Goal: Obtain resource: Download file/media

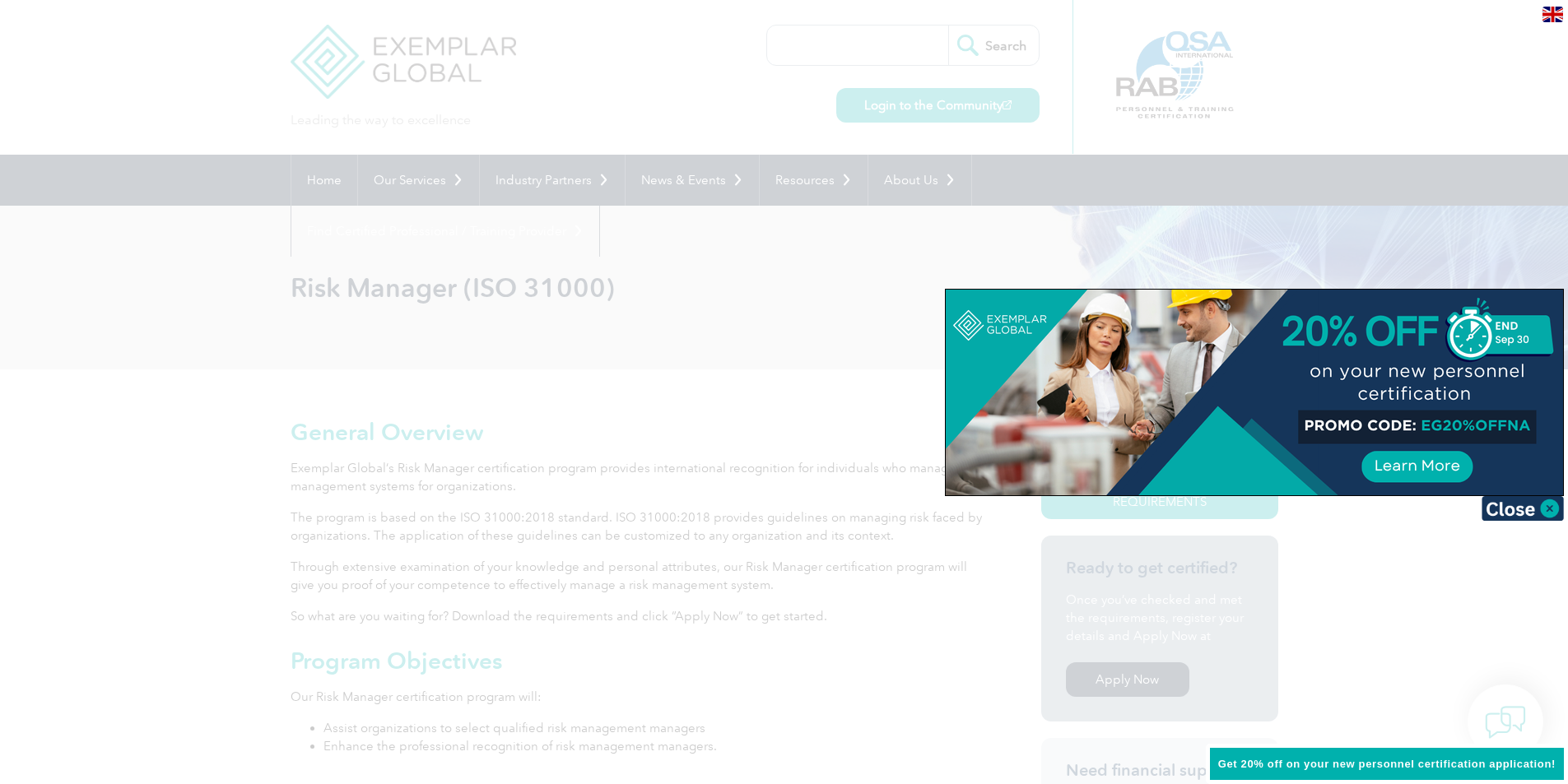
click at [538, 341] on div at bounding box center [784, 392] width 1568 height 784
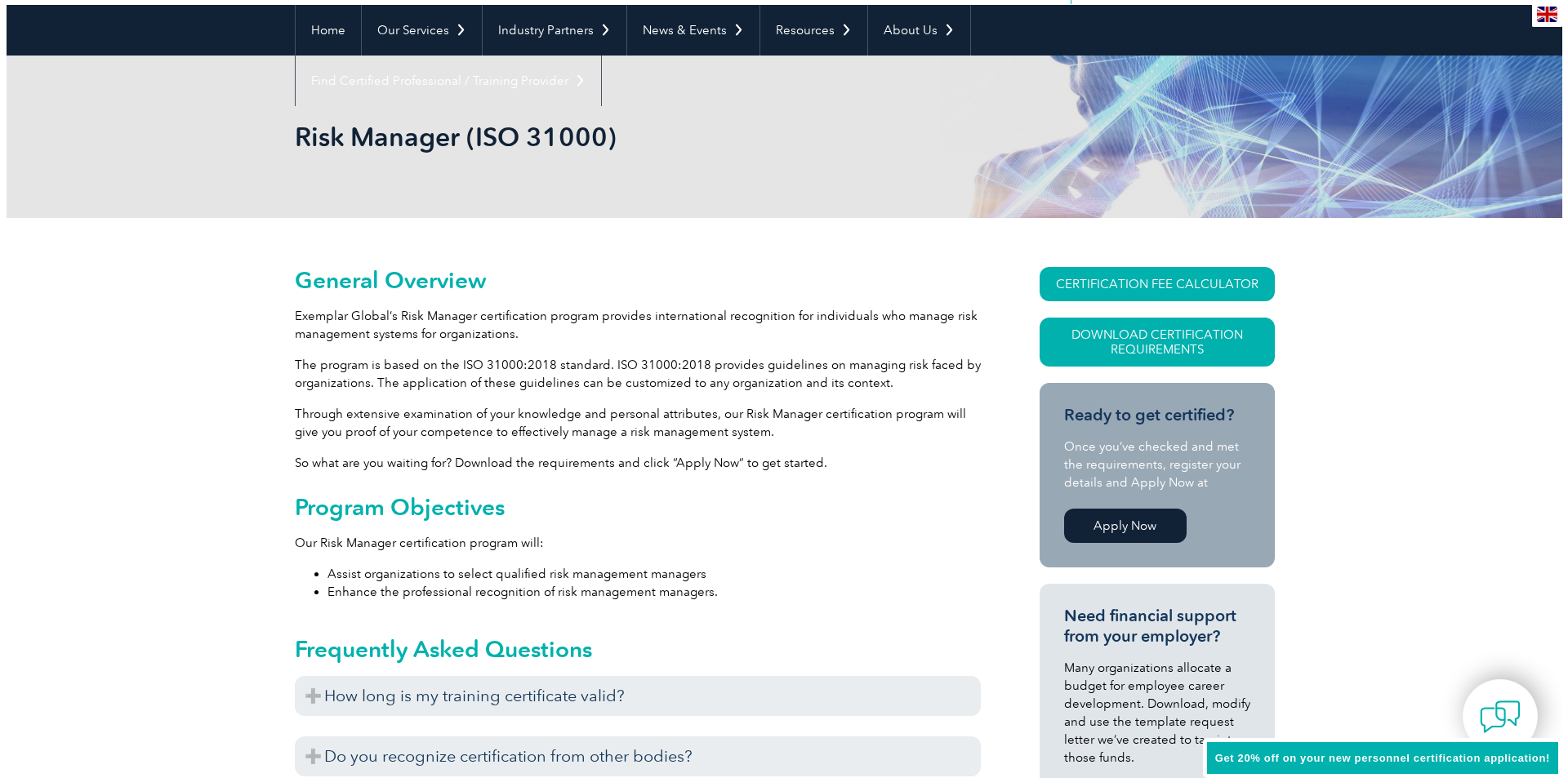
scroll to position [164, 0]
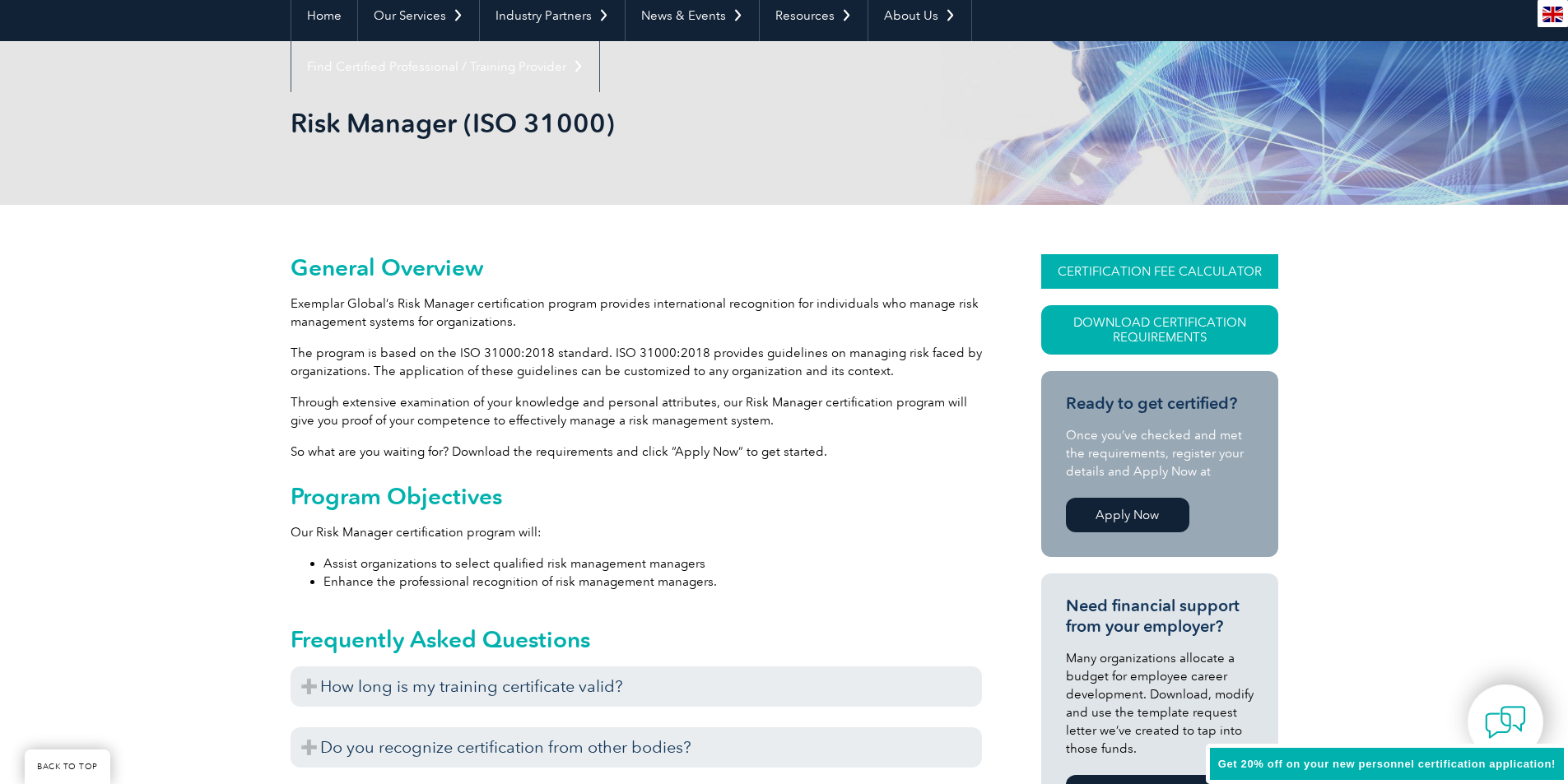
click at [1237, 264] on link "CERTIFICATION FEE CALCULATOR" at bounding box center [1160, 271] width 237 height 35
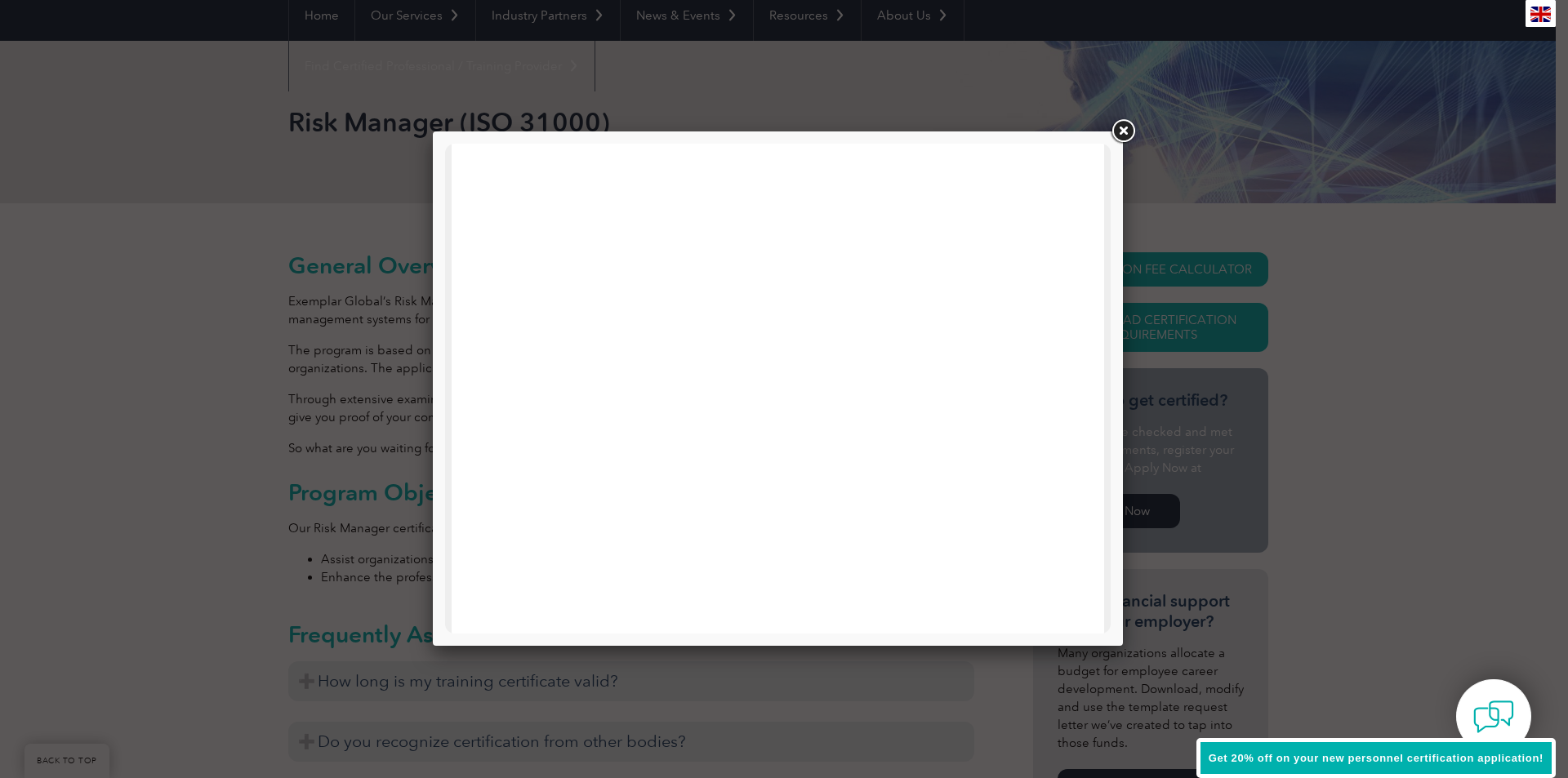
scroll to position [779, 0]
click at [1131, 134] on link at bounding box center [1122, 131] width 30 height 30
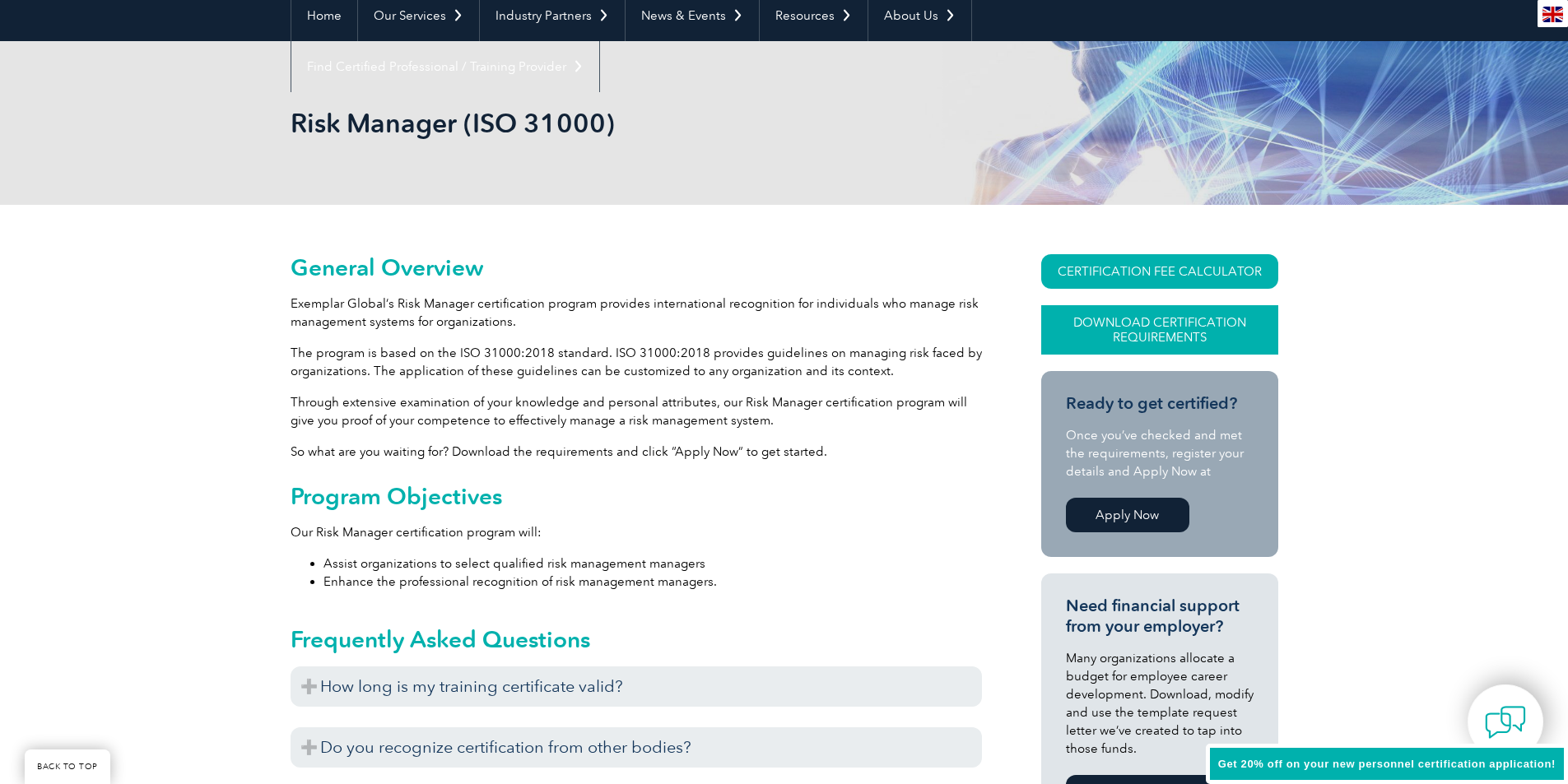
click at [1123, 326] on link "Download Certification Requirements" at bounding box center [1160, 330] width 237 height 49
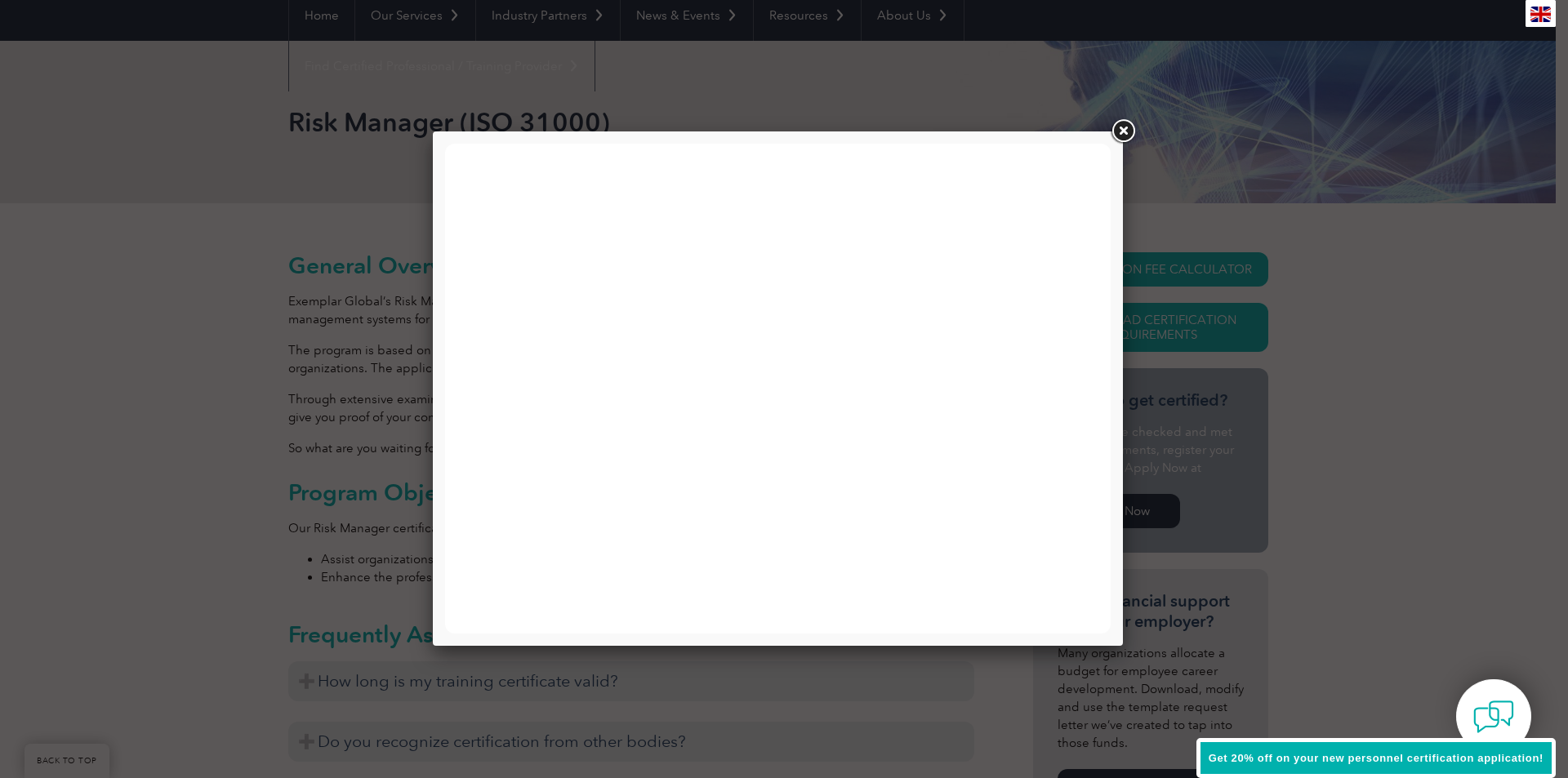
scroll to position [0, 0]
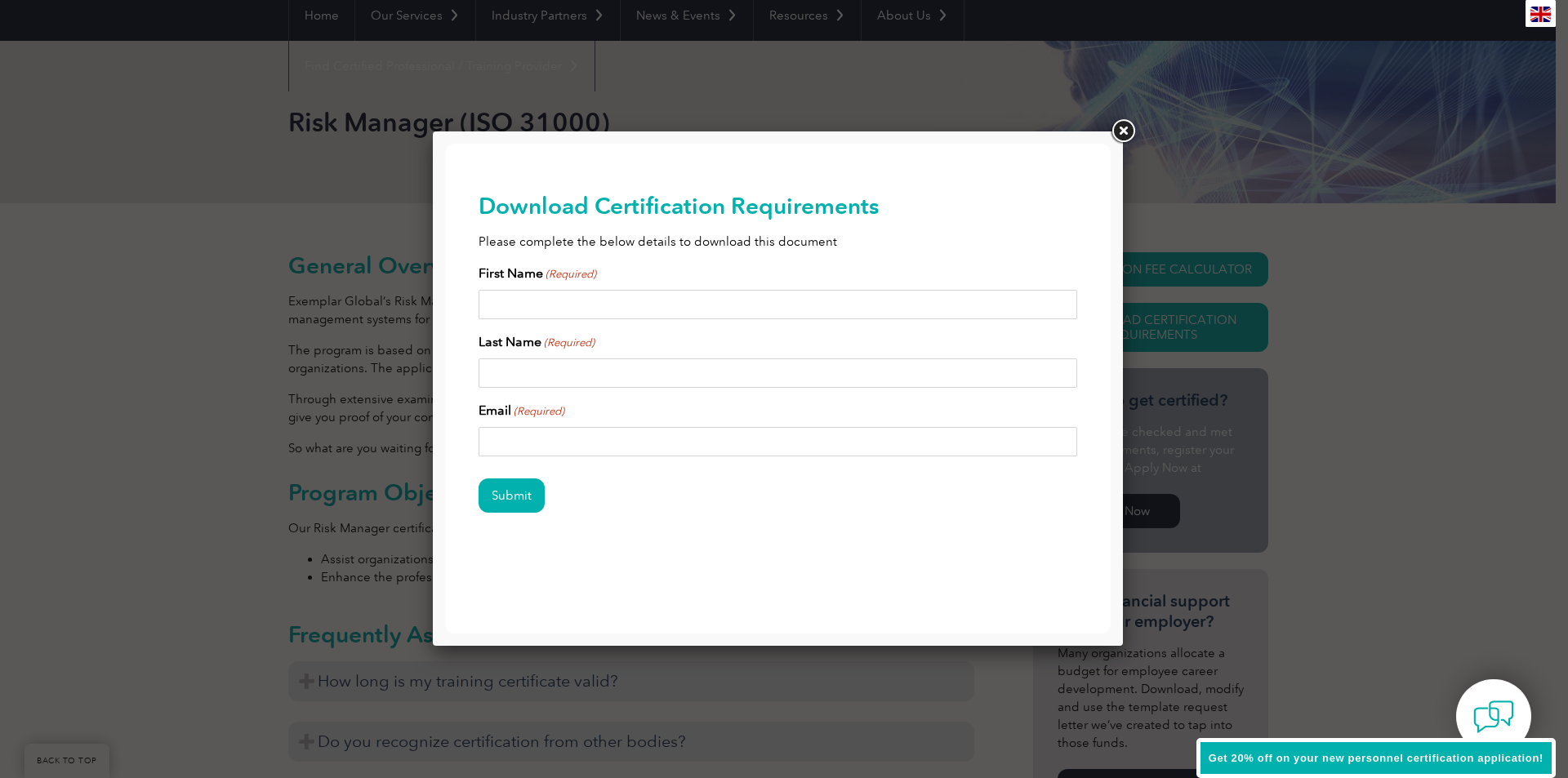
click at [663, 319] on div "First Name (Required) Last Name (Required) Email (Required)" at bounding box center [778, 360] width 599 height 192
click at [671, 309] on input "First Name (Required)" at bounding box center [778, 305] width 599 height 30
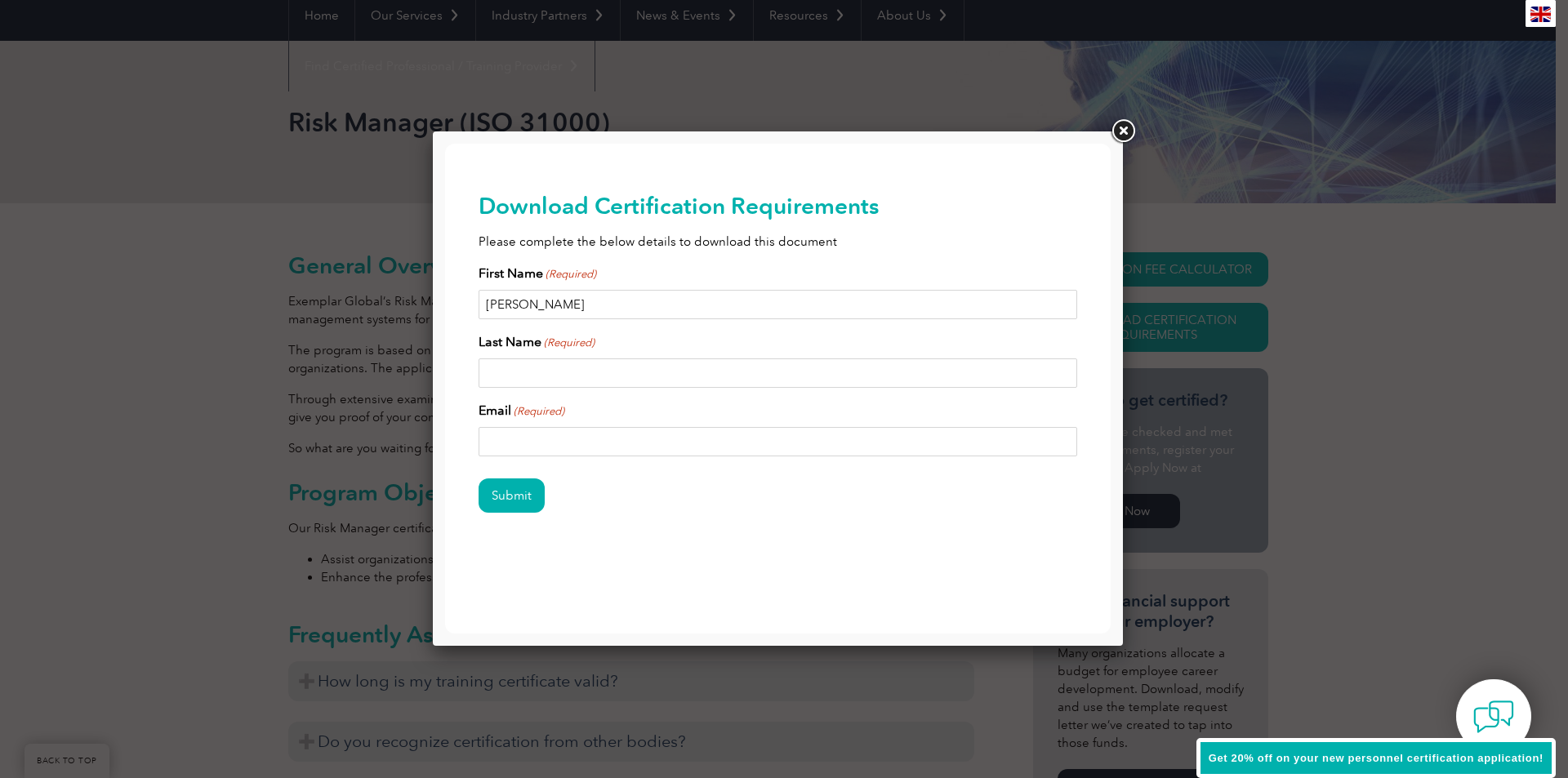
type input "[PERSON_NAME]"
click at [584, 378] on input "Last Name (Required)" at bounding box center [778, 373] width 599 height 30
type input "[PERSON_NAME]"
click at [525, 447] on input "Email (Required)" at bounding box center [778, 442] width 599 height 30
type input "[EMAIL_ADDRESS][DOMAIN_NAME]"
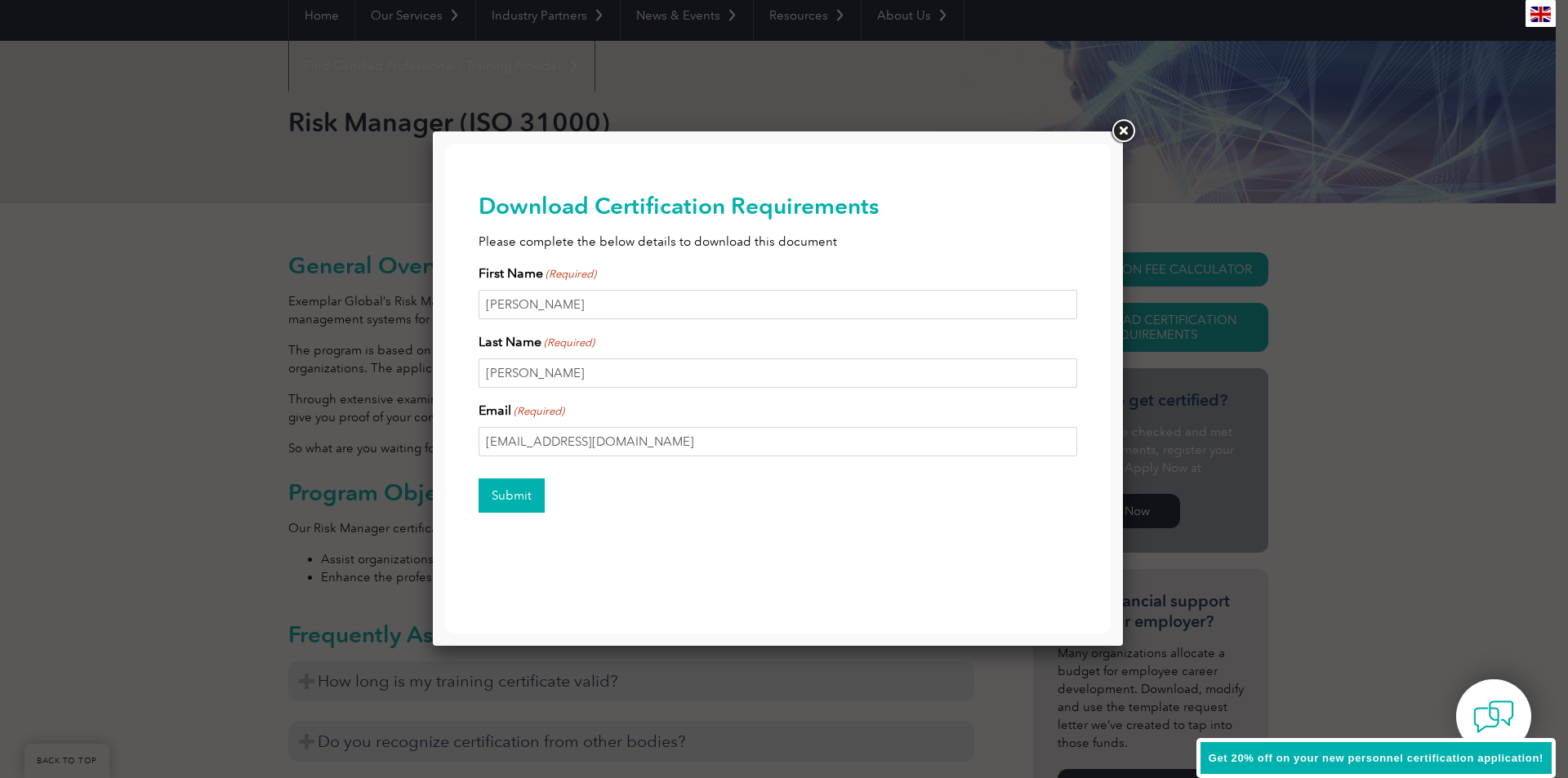
click at [502, 498] on input "Submit" at bounding box center [512, 496] width 66 height 34
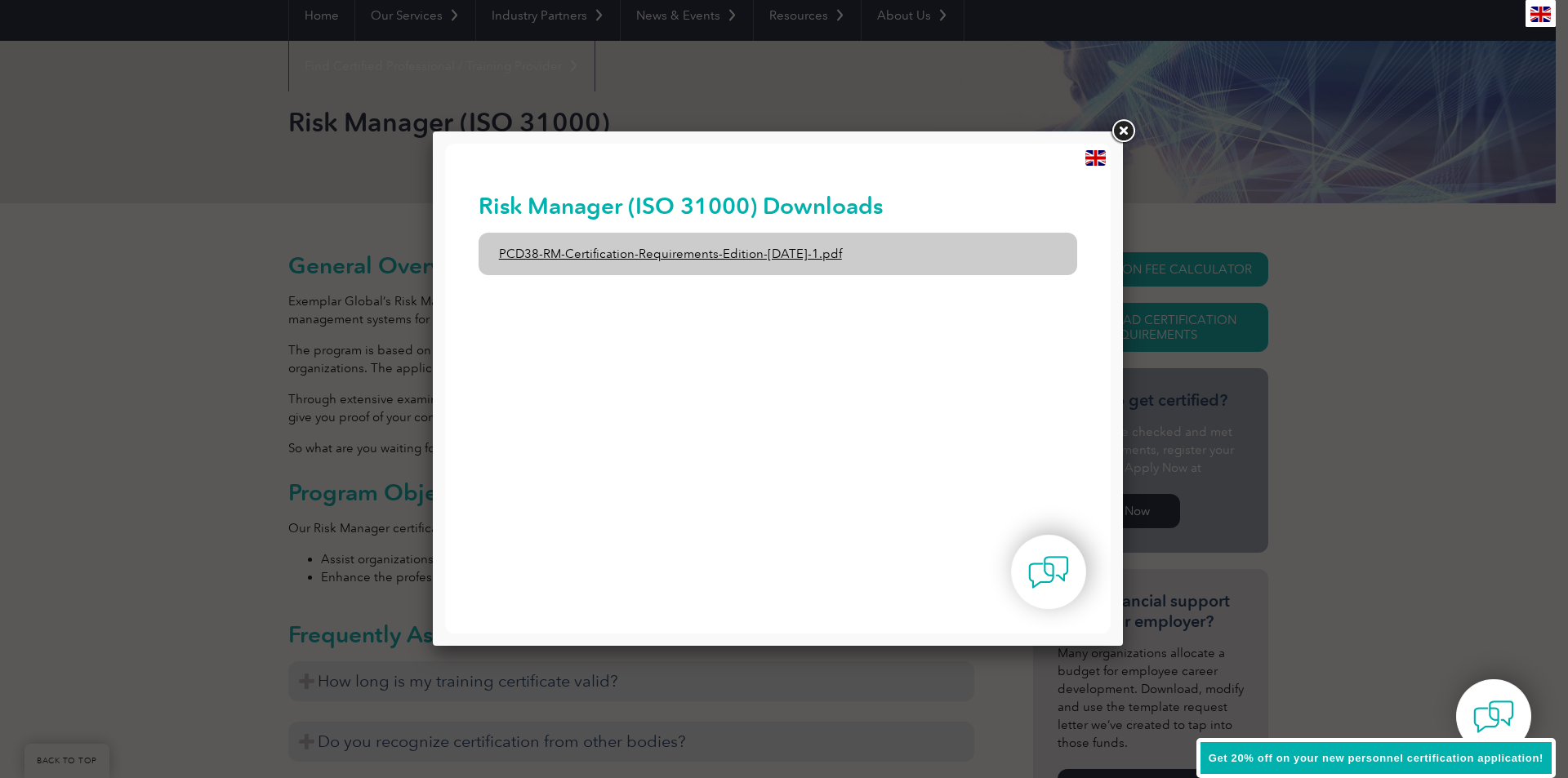
click at [953, 255] on link "PCD38-RM-Certification-Requirements-Edition-[DATE]-1.pdf" at bounding box center [778, 254] width 599 height 42
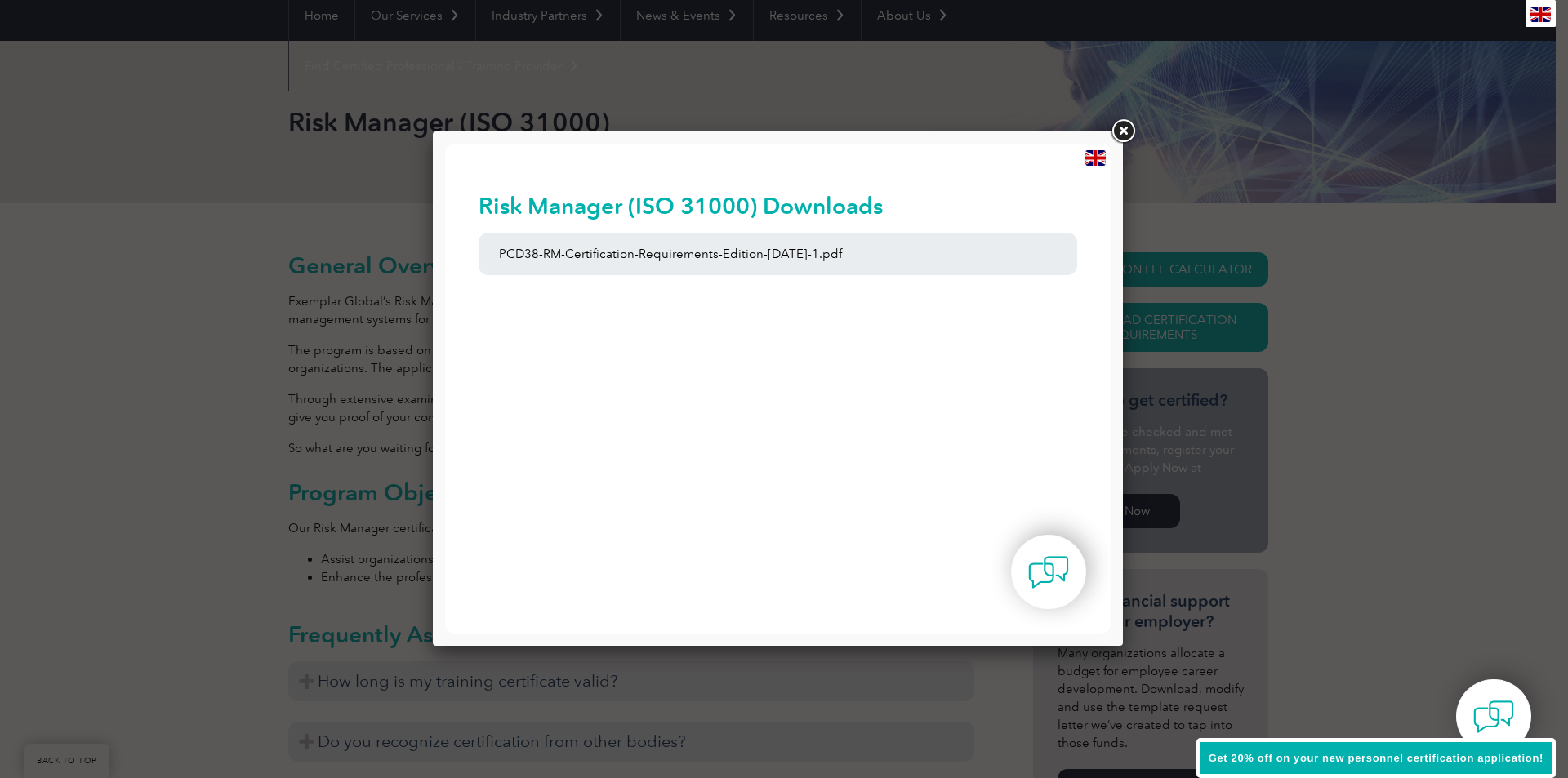
click at [1131, 126] on link at bounding box center [1122, 131] width 30 height 30
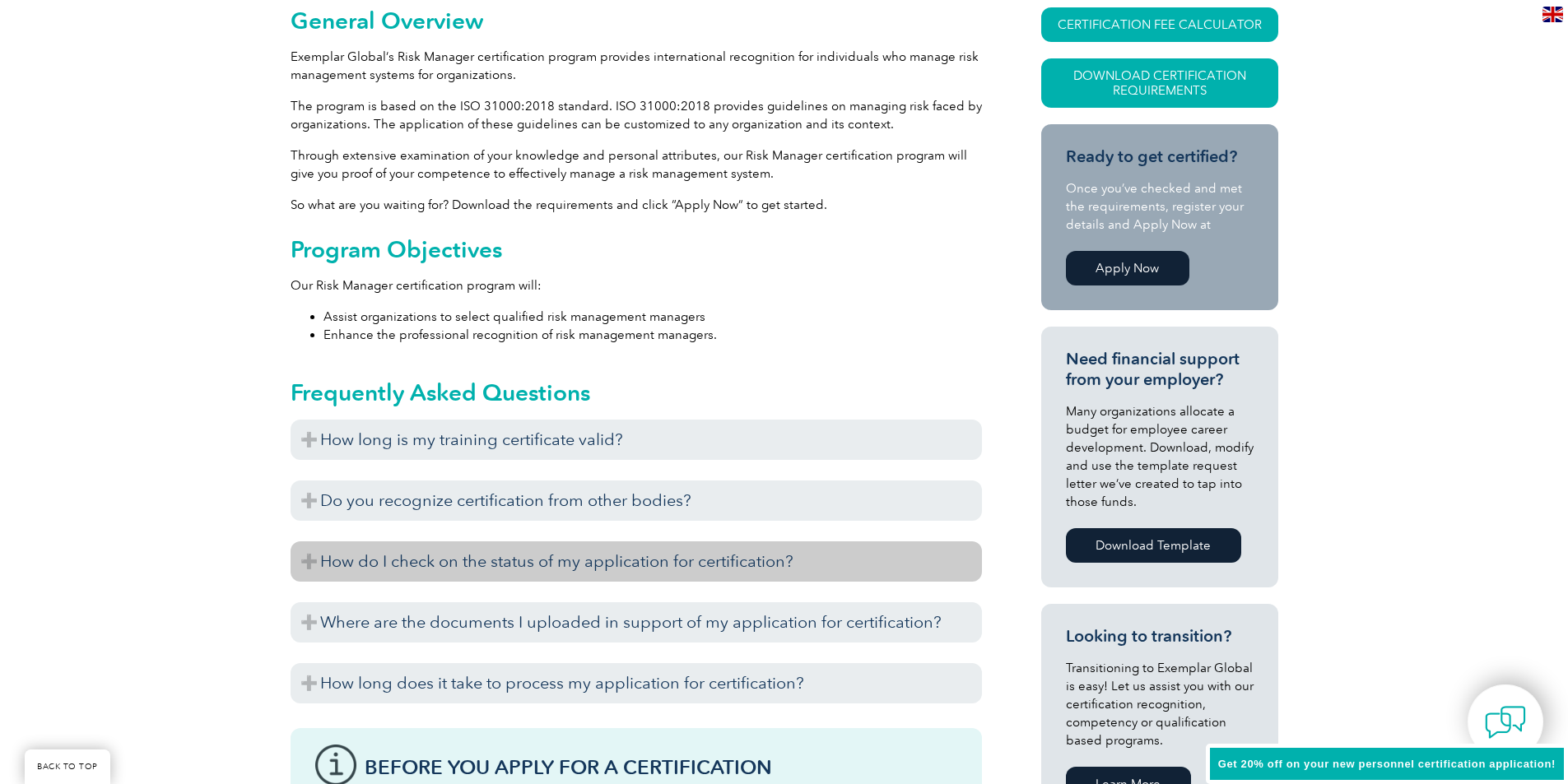
scroll to position [494, 0]
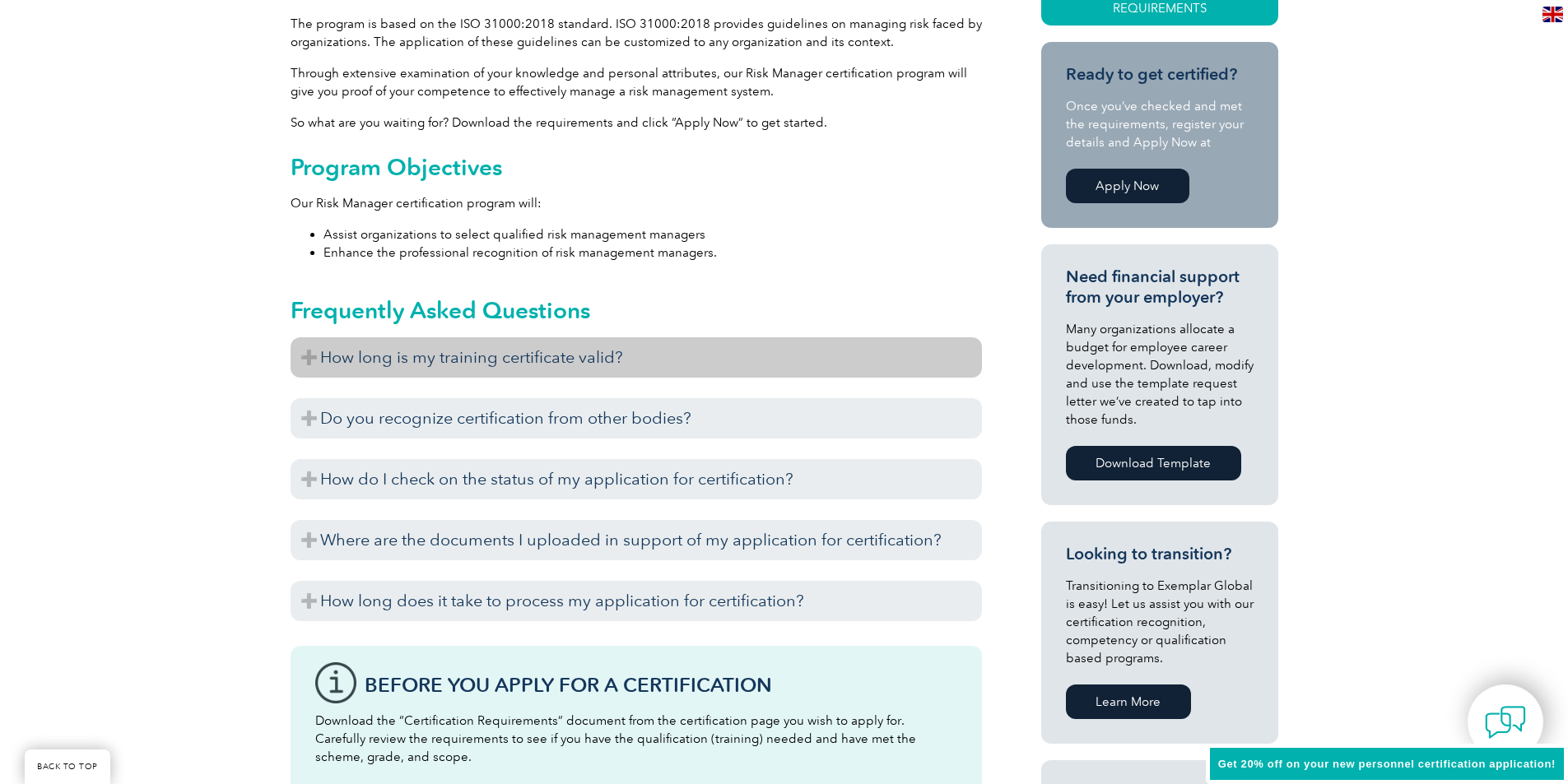
click at [567, 363] on h3 "How long is my training certificate valid?" at bounding box center [636, 357] width 692 height 40
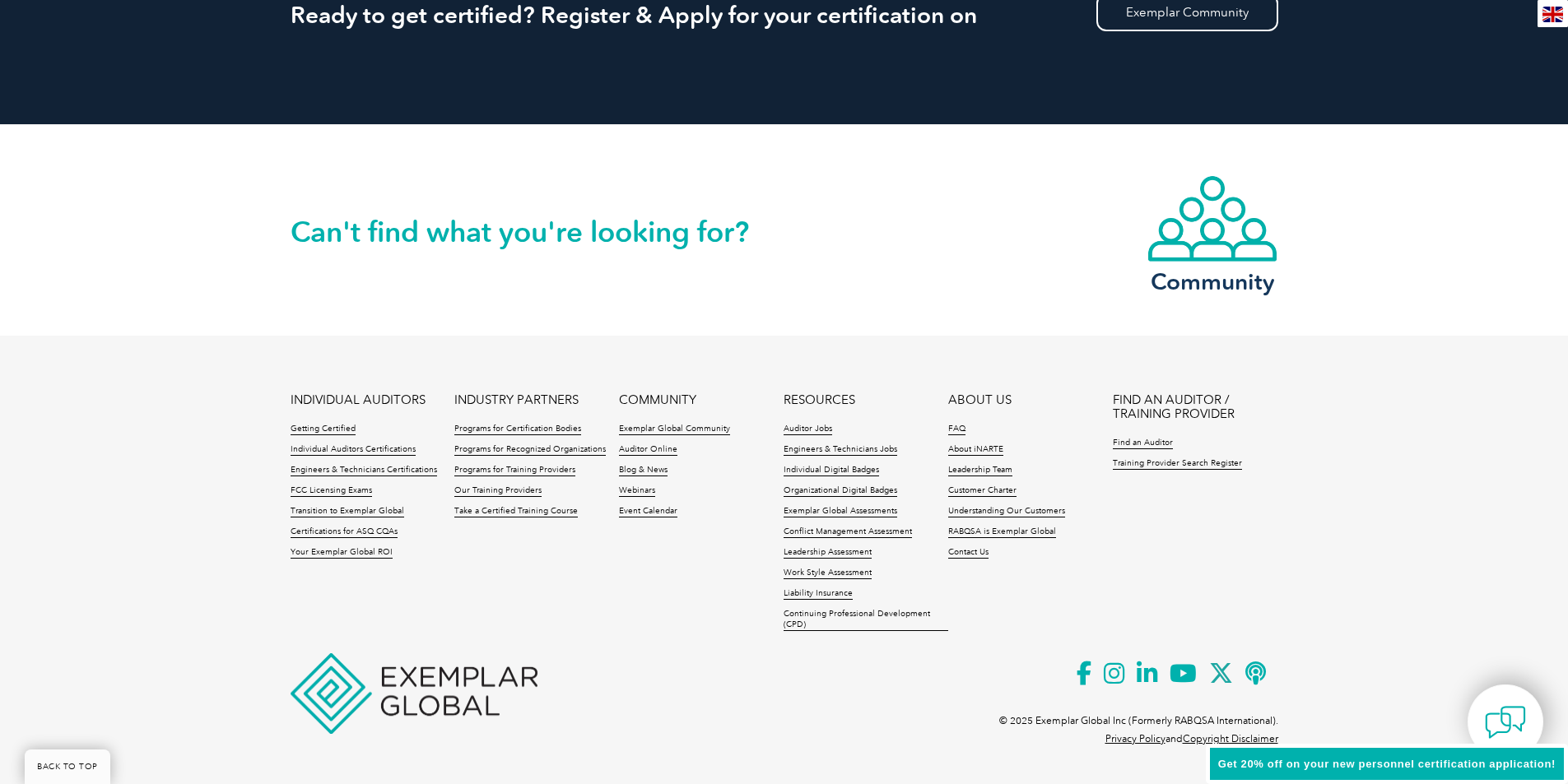
scroll to position [1753, 0]
